Goal: Information Seeking & Learning: Compare options

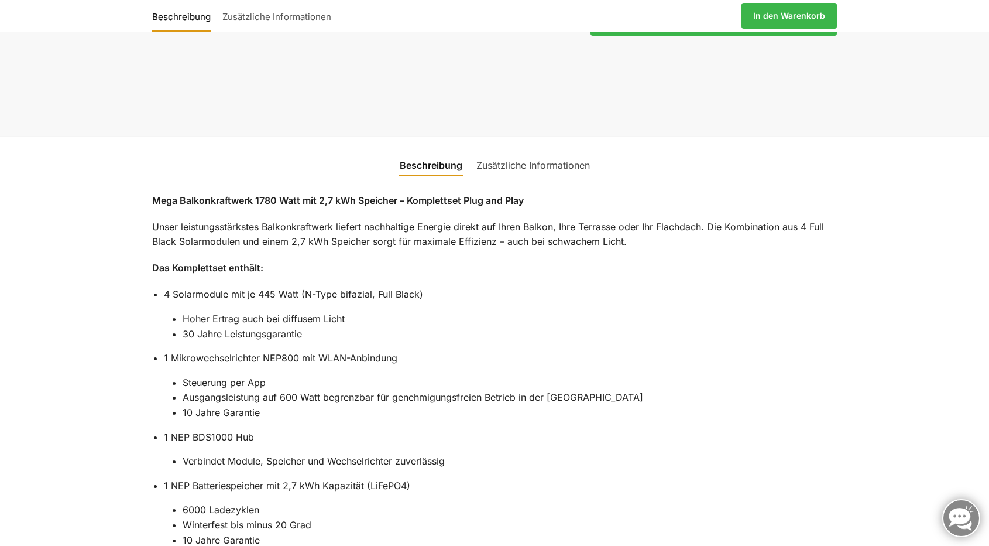
scroll to position [979, 0]
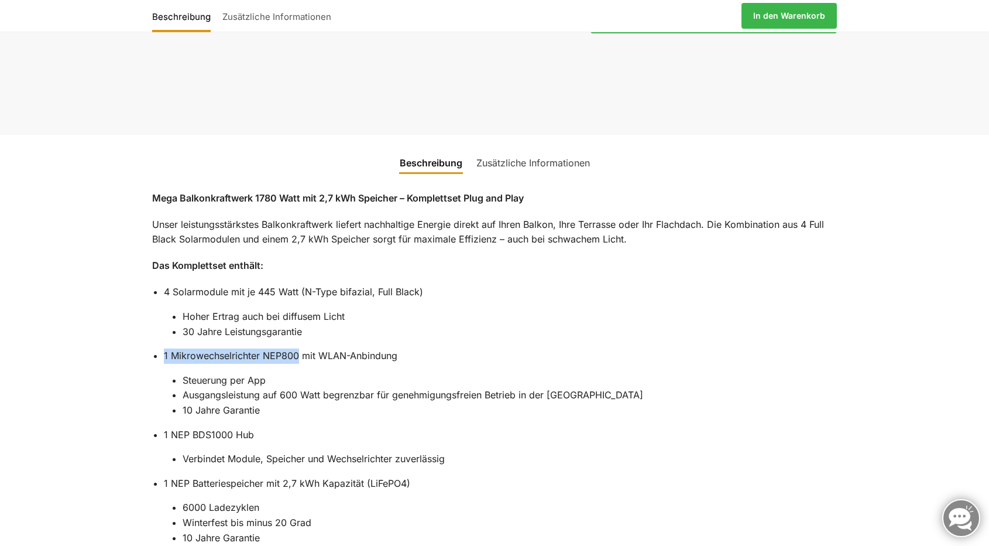
drag, startPoint x: 300, startPoint y: 311, endPoint x: 165, endPoint y: 313, distance: 134.6
click at [165, 348] on li "1 Mikrowechselrichter NEP800 mit WLAN-Anbindung Steuerung per App Ausgangsleist…" at bounding box center [500, 382] width 673 height 69
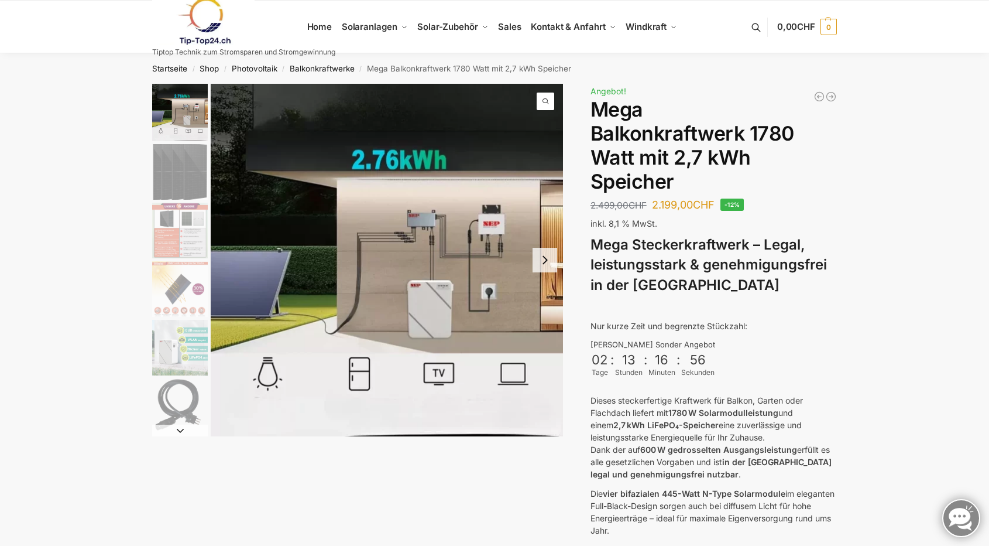
scroll to position [0, 0]
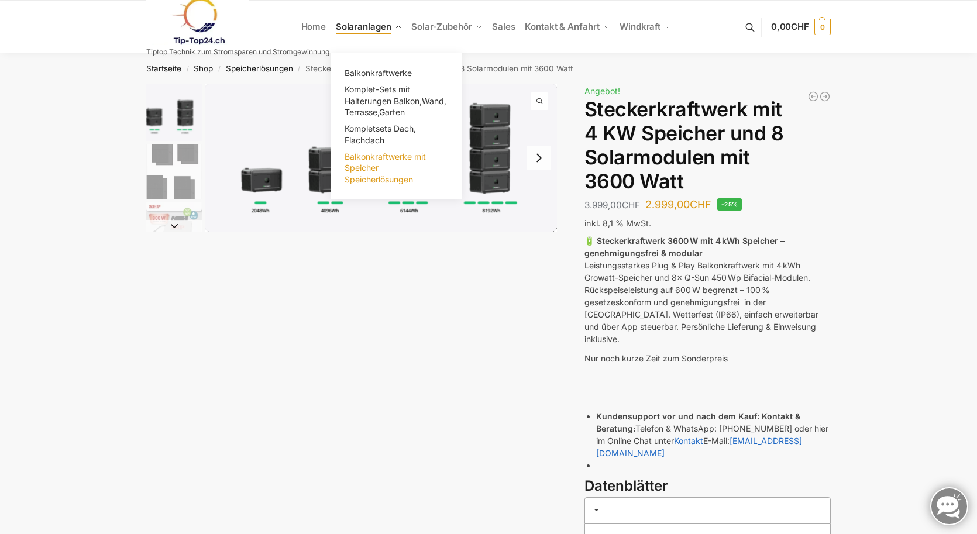
click at [362, 160] on link "Balkonkraftwerke mit Speicher Speicherlösungen" at bounding box center [396, 168] width 117 height 39
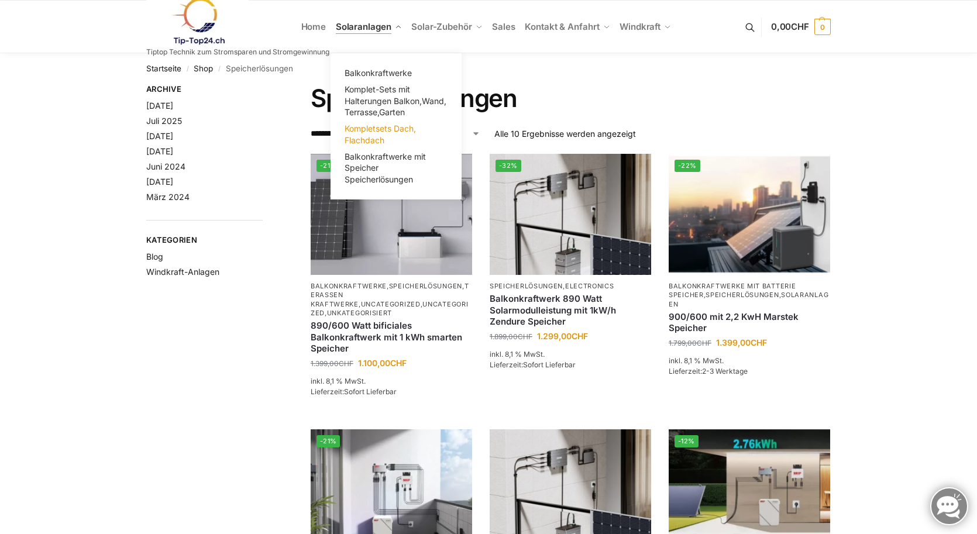
click at [356, 133] on span "Kompletsets Dach, Flachdach" at bounding box center [380, 135] width 71 height 22
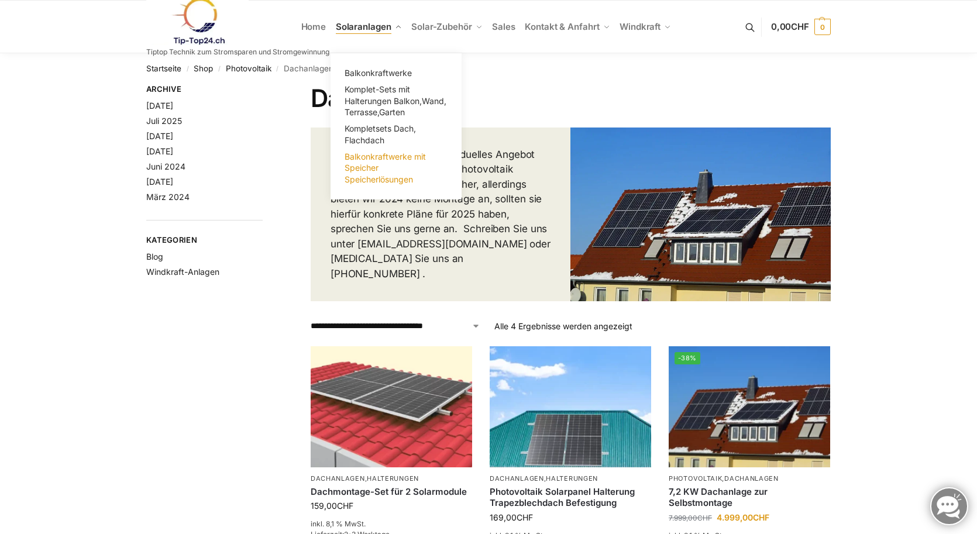
click at [380, 159] on span "Balkonkraftwerke mit Speicher Speicherlösungen" at bounding box center [385, 168] width 81 height 33
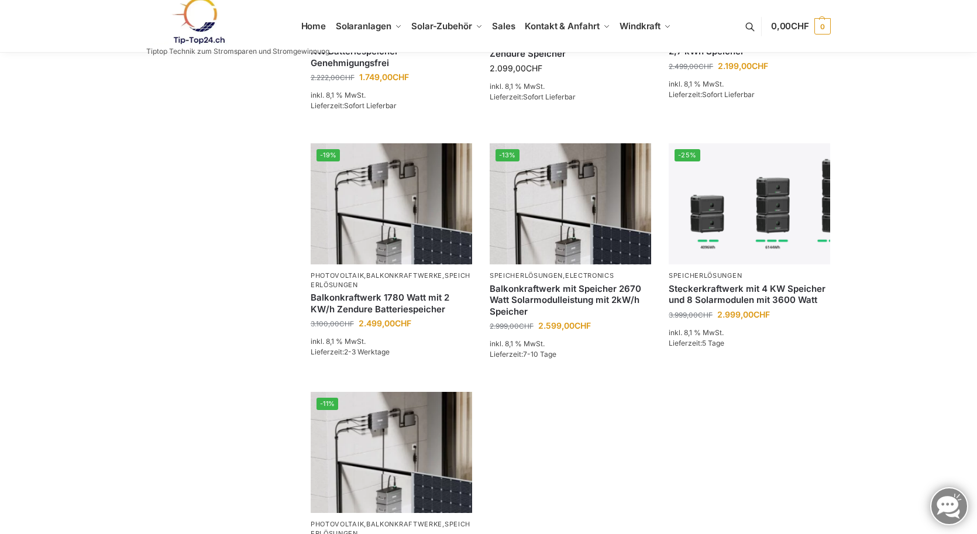
scroll to position [535, 0]
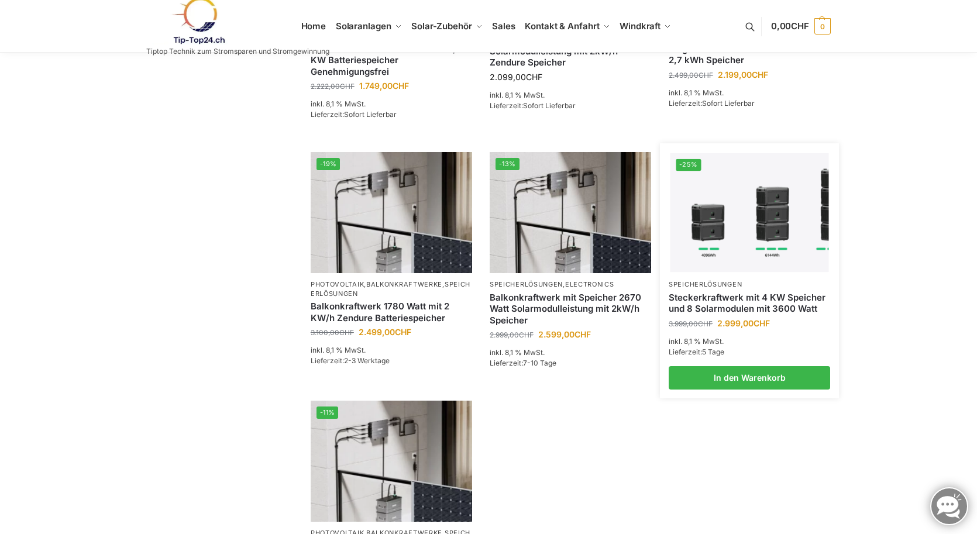
click at [774, 292] on link "Steckerkraftwerk mit 4 KW Speicher und 8 Solarmodulen mit 3600 Watt" at bounding box center [750, 303] width 162 height 23
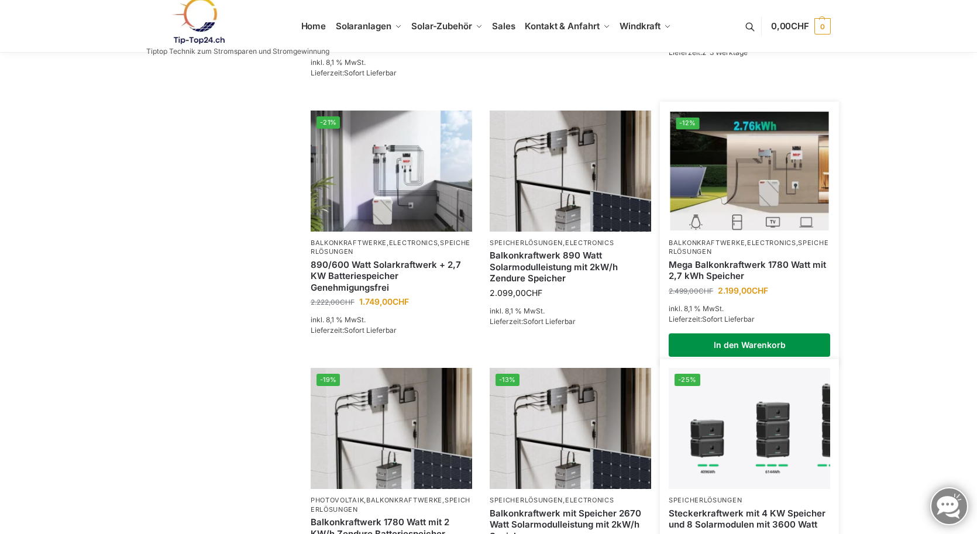
scroll to position [303, 0]
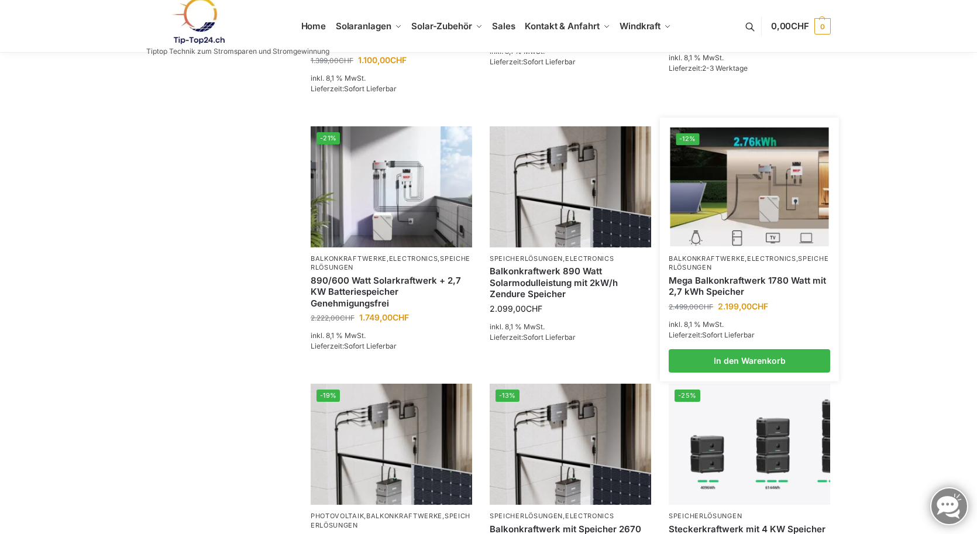
click at [739, 179] on img at bounding box center [750, 187] width 159 height 119
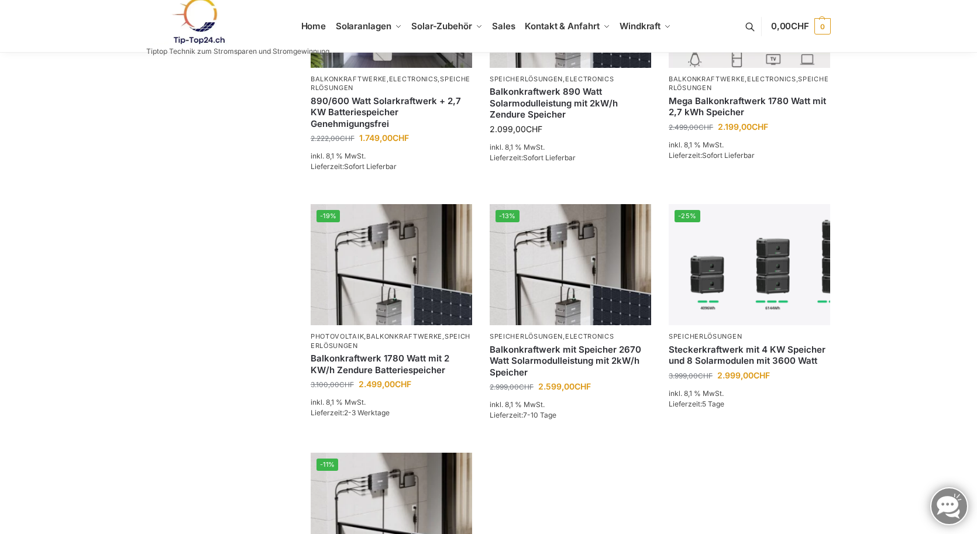
scroll to position [483, 0]
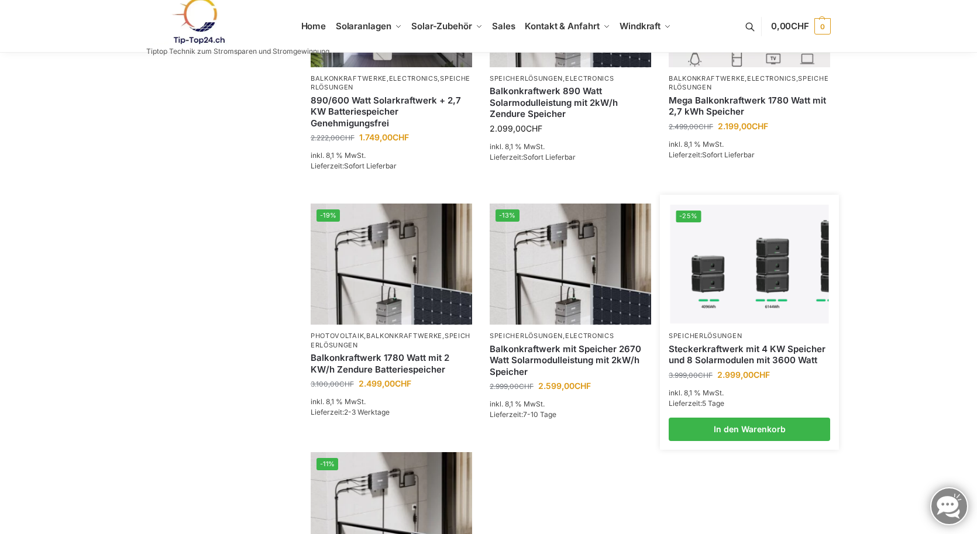
click at [749, 344] on link "Steckerkraftwerk mit 4 KW Speicher und 8 Solarmodulen mit 3600 Watt" at bounding box center [750, 355] width 162 height 23
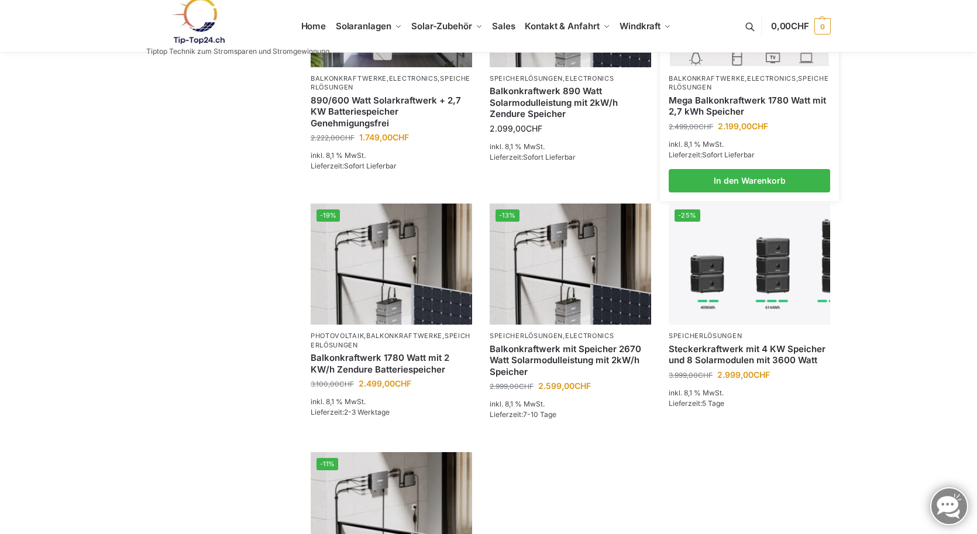
click at [754, 95] on link "Mega Balkonkraftwerk 1780 Watt mit 2,7 kWh Speicher" at bounding box center [750, 106] width 162 height 23
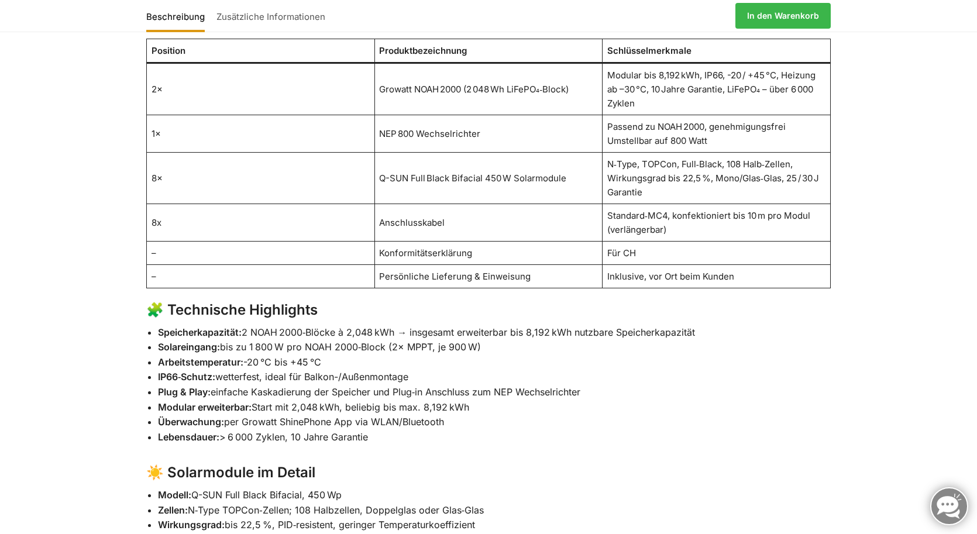
scroll to position [868, 0]
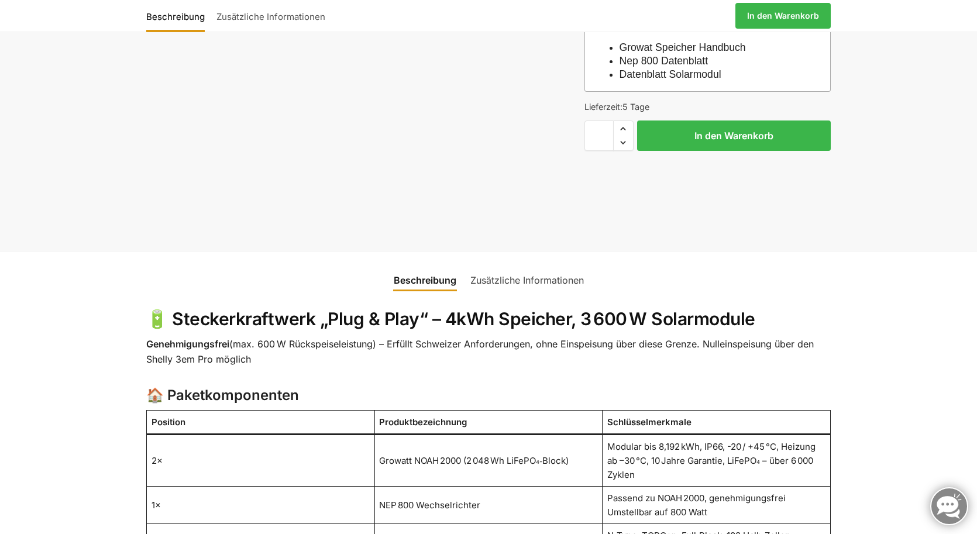
scroll to position [495, 0]
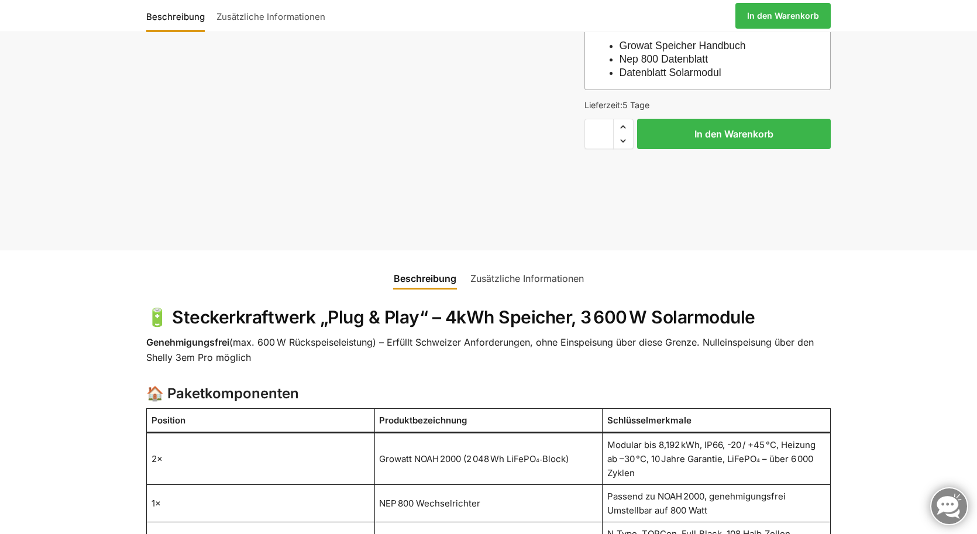
click at [550, 265] on link "Zusätzliche Informationen" at bounding box center [528, 279] width 128 height 28
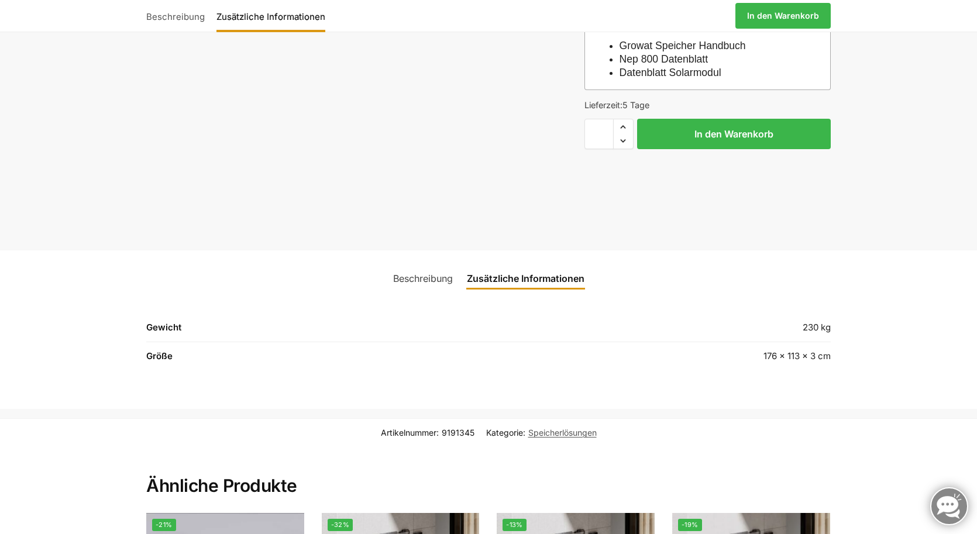
click at [425, 265] on link "Beschreibung" at bounding box center [423, 279] width 74 height 28
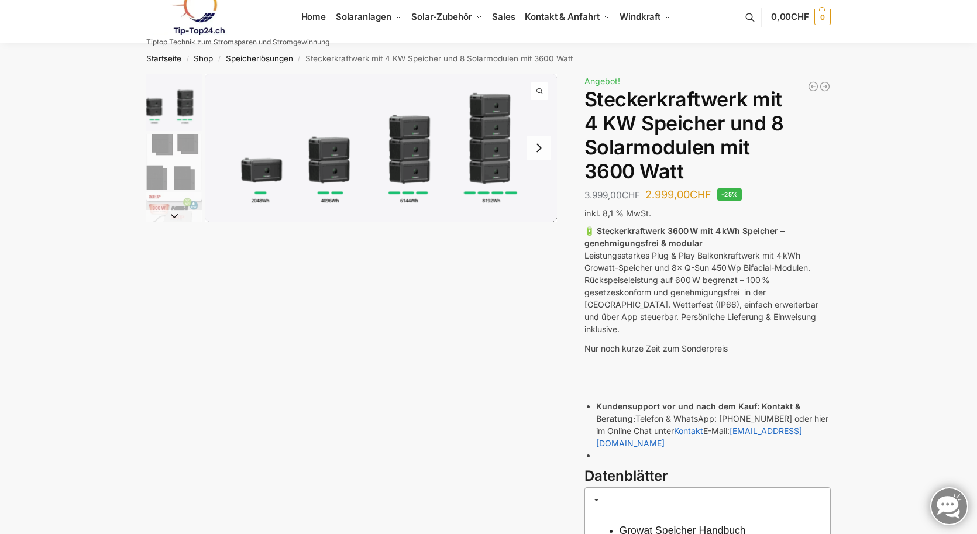
scroll to position [9, 0]
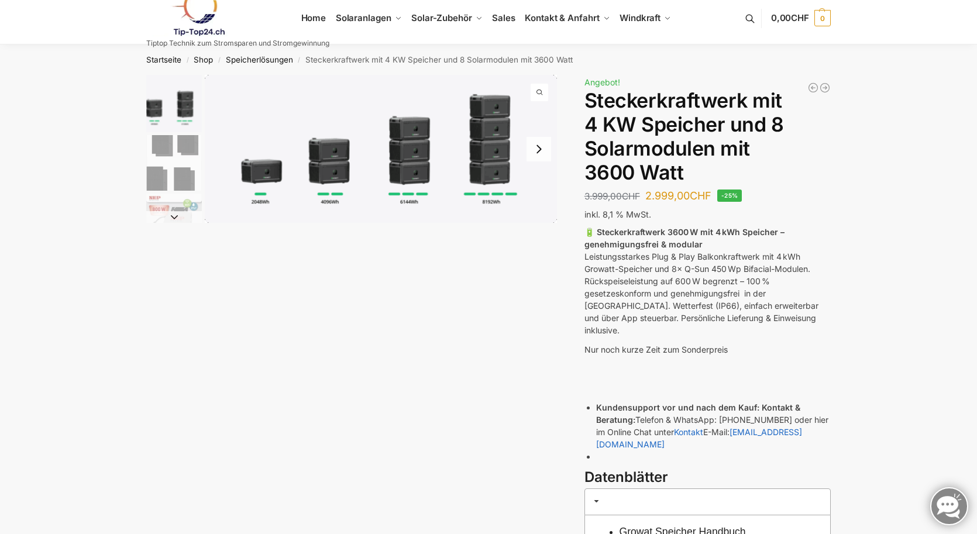
click at [539, 153] on button "Next slide" at bounding box center [539, 149] width 25 height 25
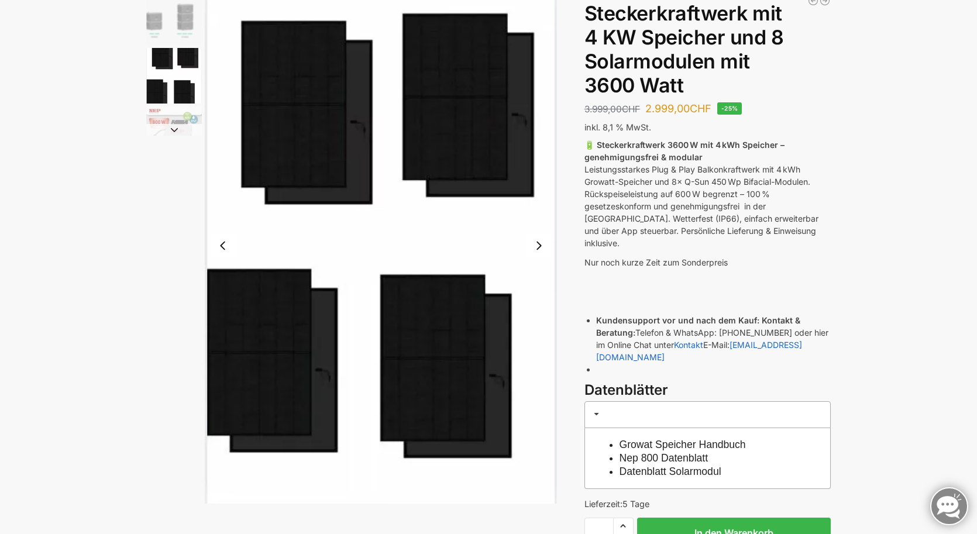
scroll to position [97, 0]
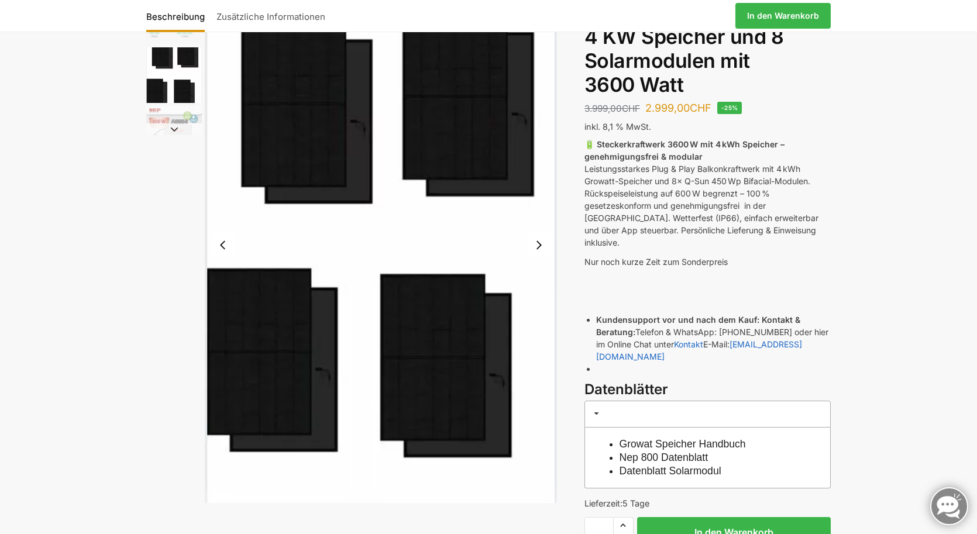
click at [538, 244] on button "Next slide" at bounding box center [539, 245] width 25 height 25
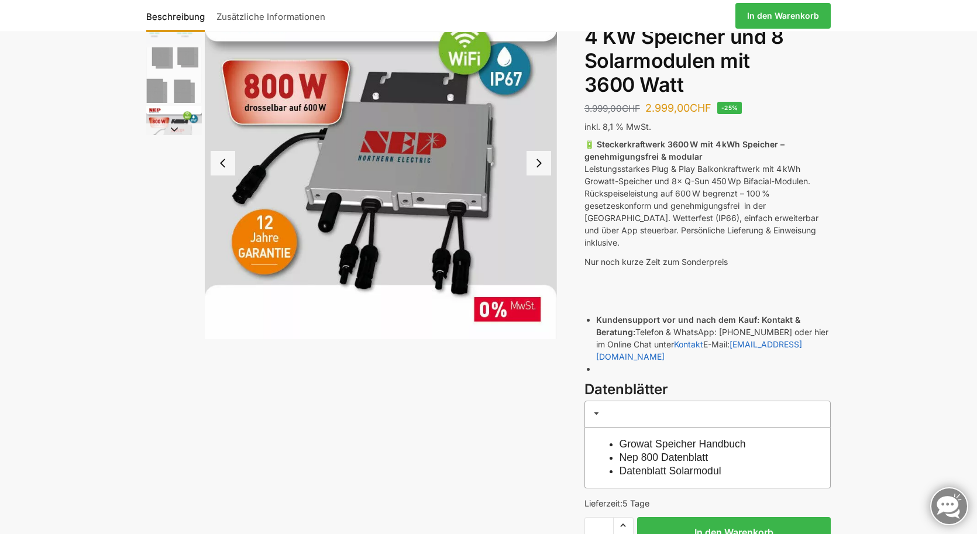
click at [542, 163] on button "Next slide" at bounding box center [539, 163] width 25 height 25
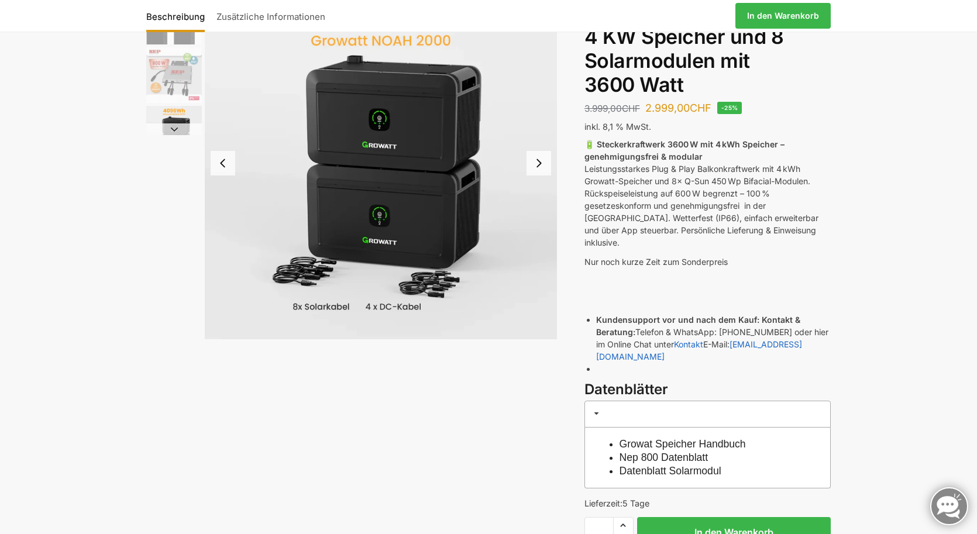
click at [542, 163] on button "Next slide" at bounding box center [539, 163] width 25 height 25
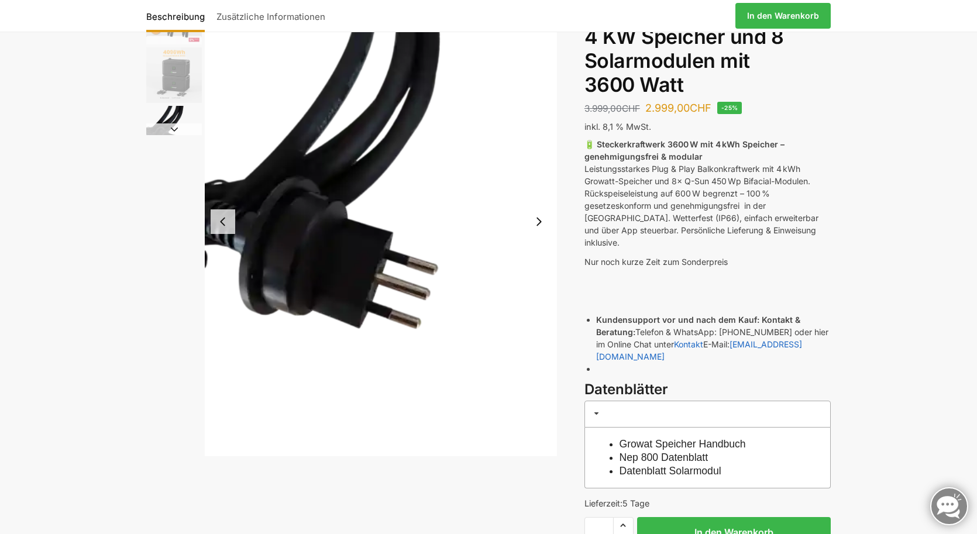
click at [542, 163] on img "5 / 9" at bounding box center [381, 221] width 352 height 469
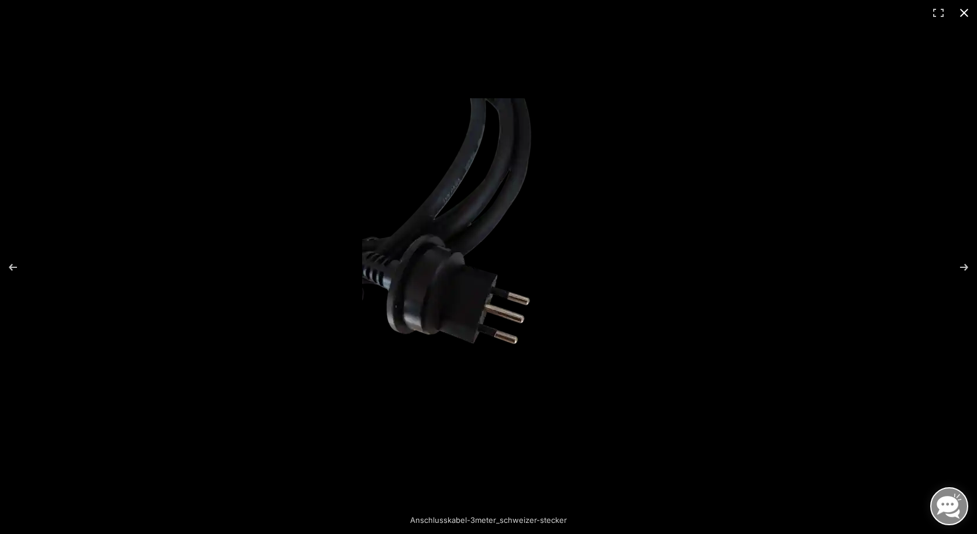
click at [965, 16] on button "Close (Esc)" at bounding box center [965, 13] width 26 height 26
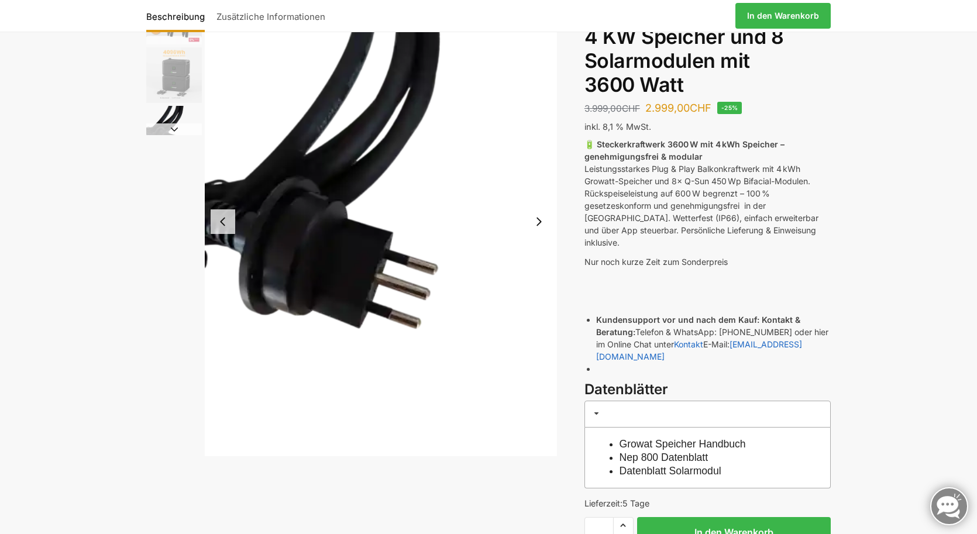
click at [541, 223] on button "Next slide" at bounding box center [539, 222] width 25 height 25
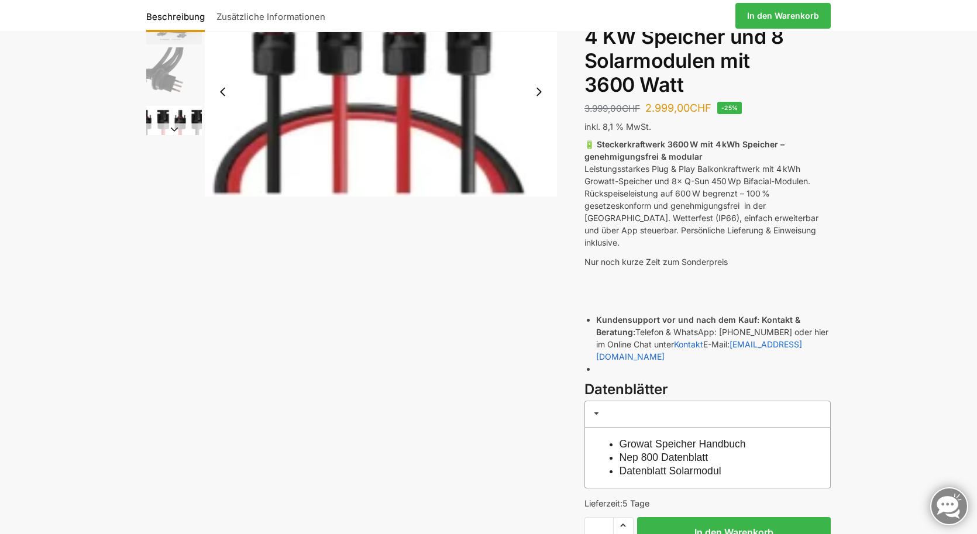
click at [540, 91] on button "Next slide" at bounding box center [539, 92] width 25 height 25
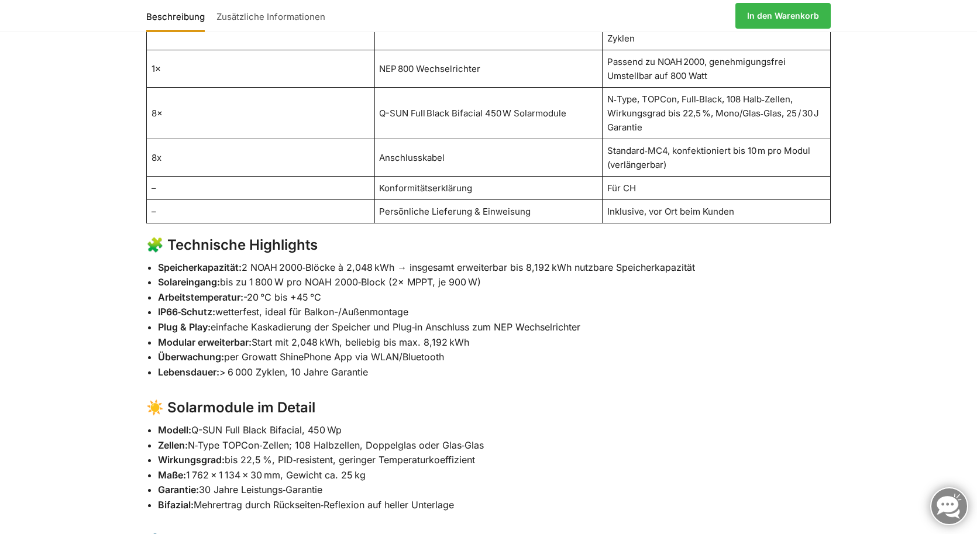
scroll to position [935, 0]
